Goal: Task Accomplishment & Management: Complete application form

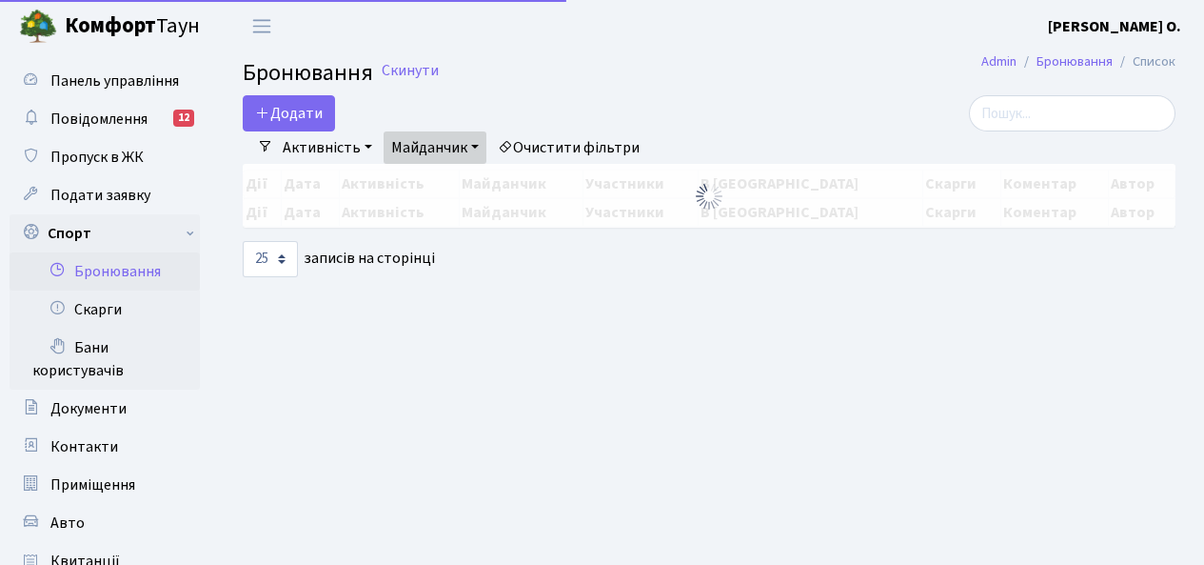
select select "25"
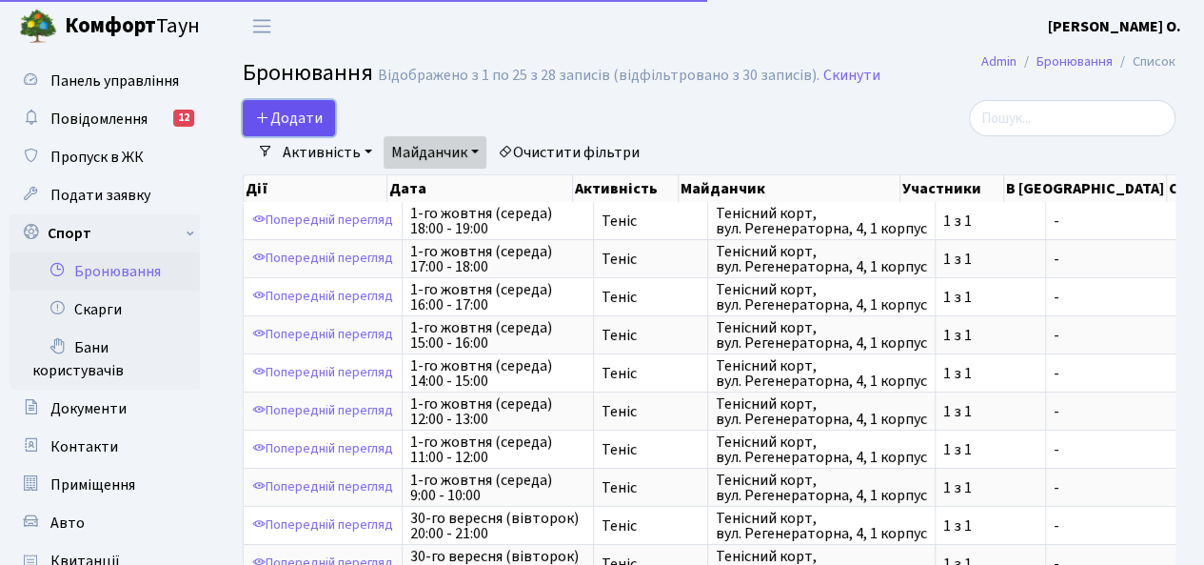
click at [299, 121] on button "Додати" at bounding box center [289, 118] width 92 height 36
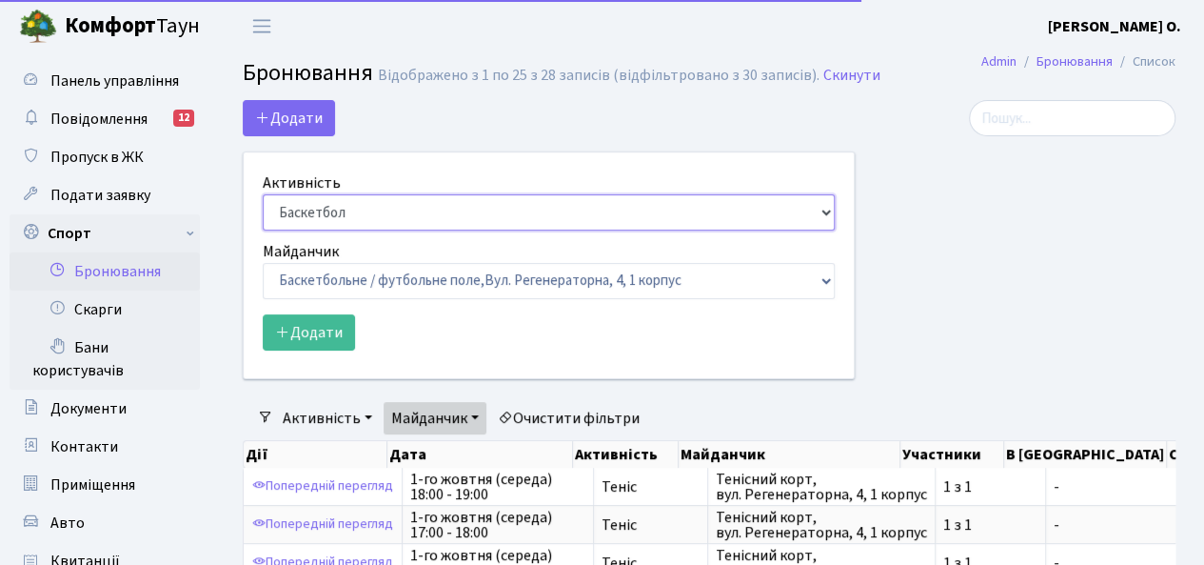
click at [354, 216] on select "Баскетбол Волейбол Йога Катання на роликах Настільний теніс Теніс Футбол Фітнес" at bounding box center [549, 212] width 572 height 36
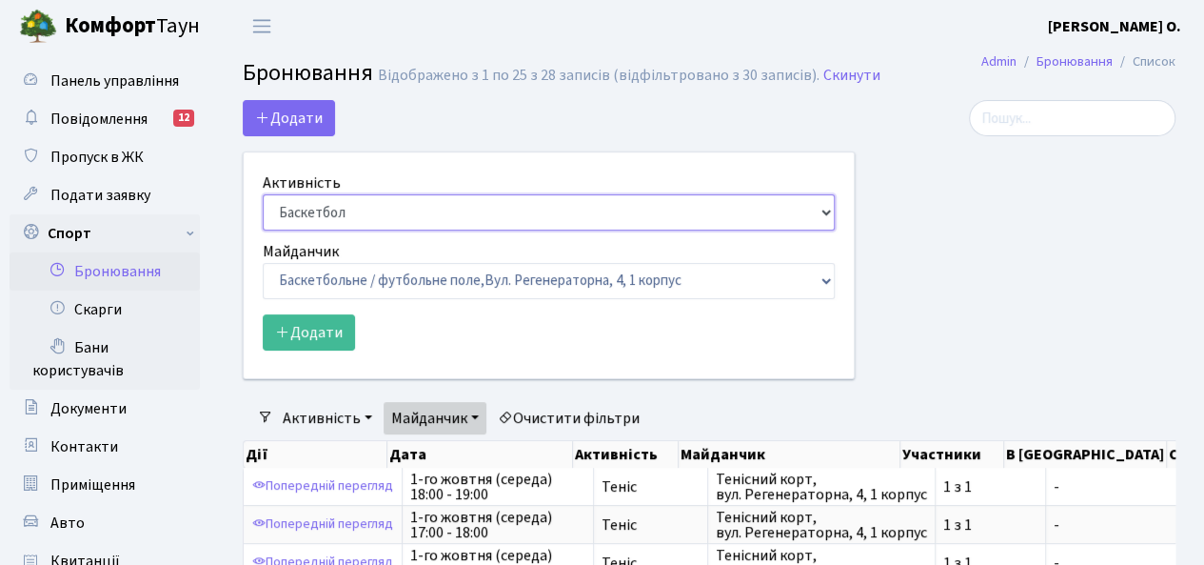
select select "1"
click at [263, 194] on select "Баскетбол Волейбол Йога Катання на роликах Настільний теніс Теніс Футбол Фітнес" at bounding box center [549, 212] width 572 height 36
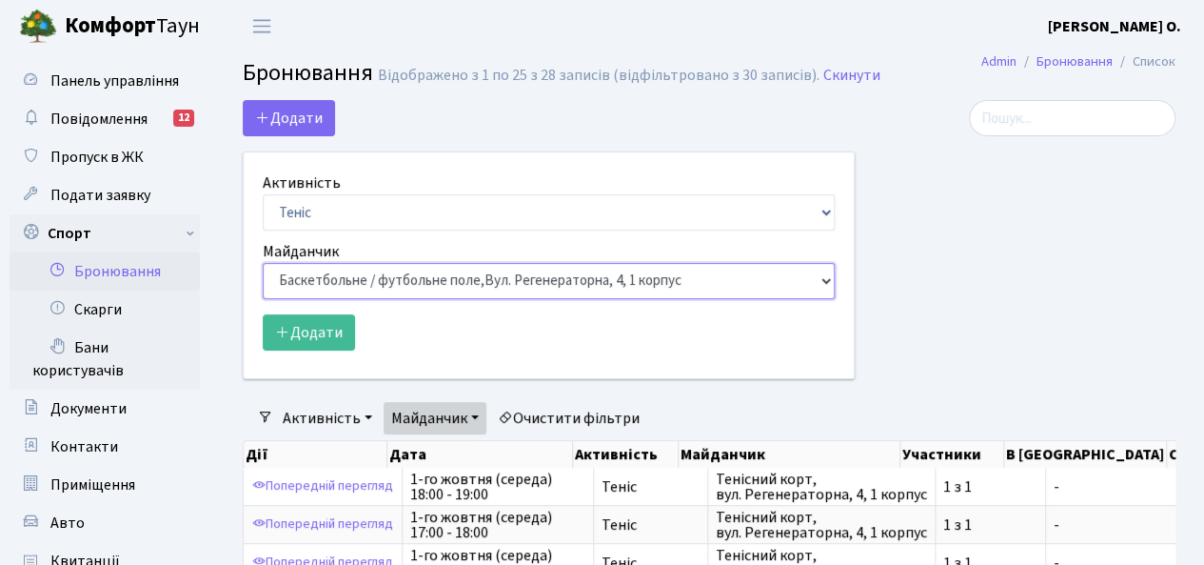
click at [357, 275] on select "Баскетбольне / футбольне поле, Вул. Регенераторна, 4, 1 корпус Баскетбольне пол…" at bounding box center [549, 281] width 572 height 36
select select "1"
click at [263, 263] on select "Баскетбольне / футбольне поле, Вул. Регенераторна, 4, 1 корпус Баскетбольне пол…" at bounding box center [549, 281] width 572 height 36
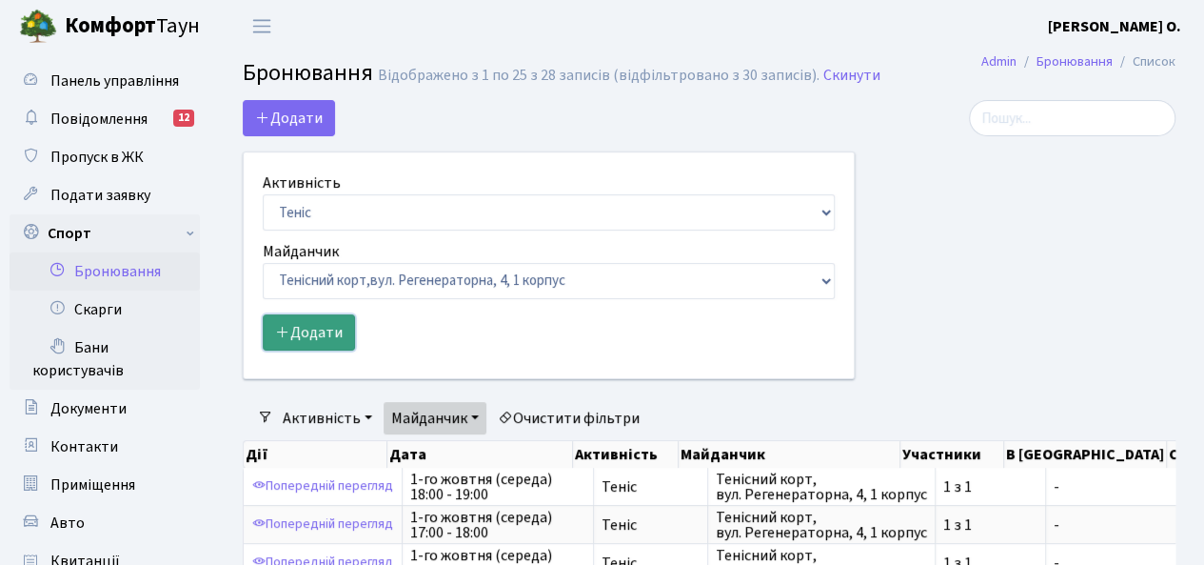
click at [336, 341] on button "Додати" at bounding box center [309, 332] width 92 height 36
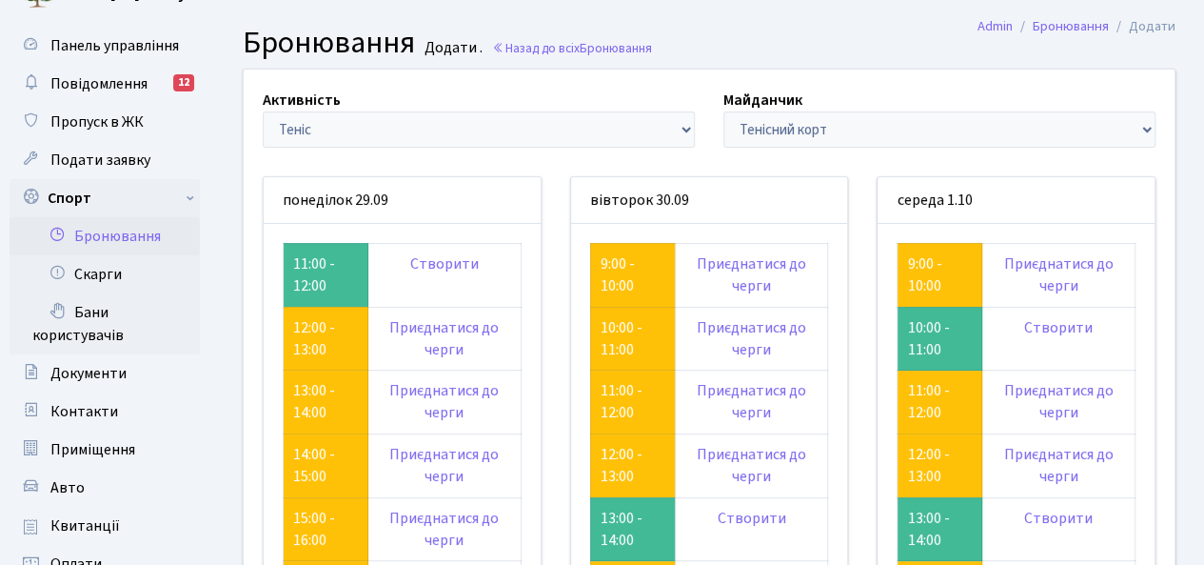
scroll to position [34, 0]
